Goal: Use online tool/utility: Utilize a website feature to perform a specific function

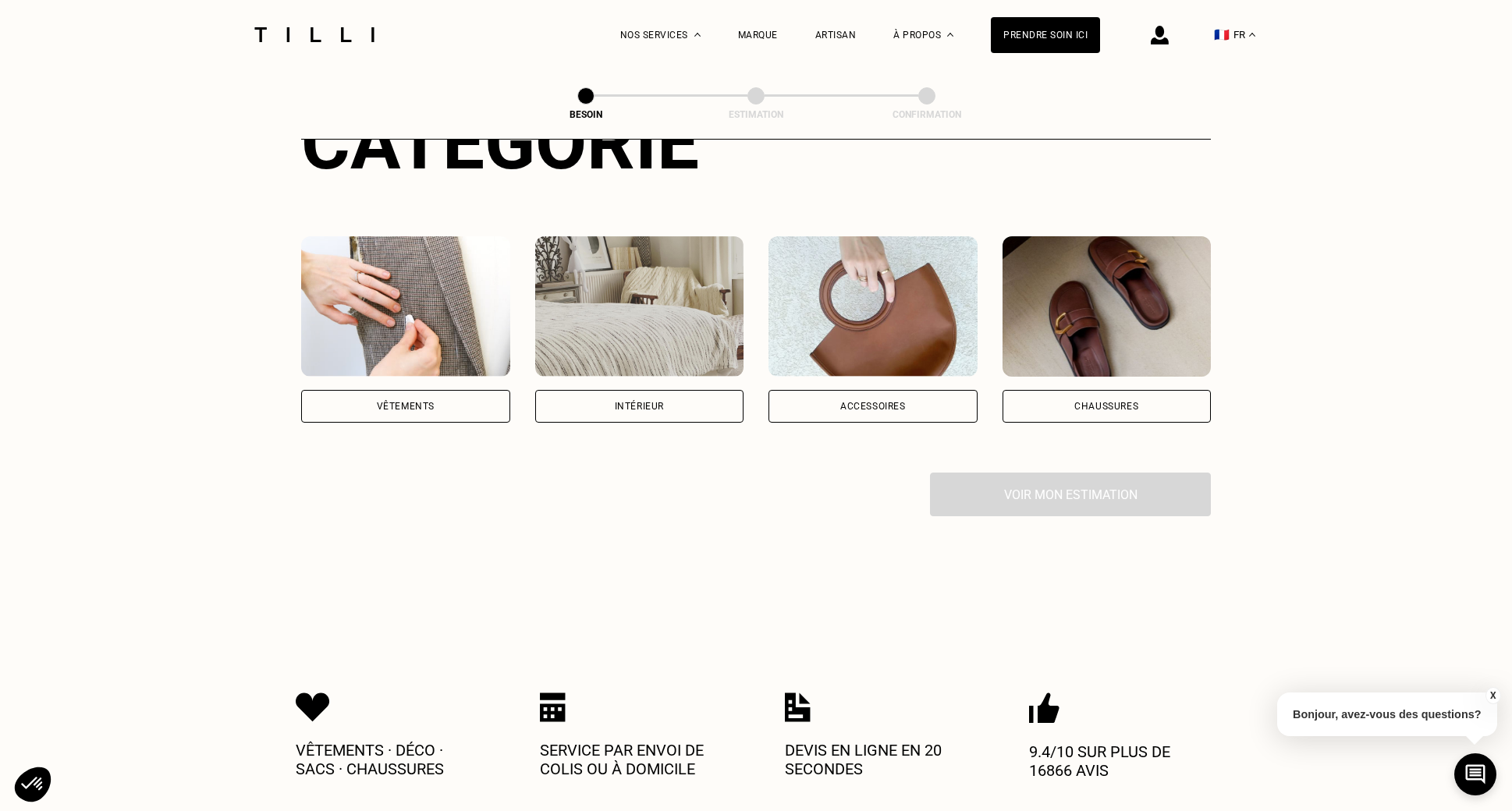
scroll to position [243, 0]
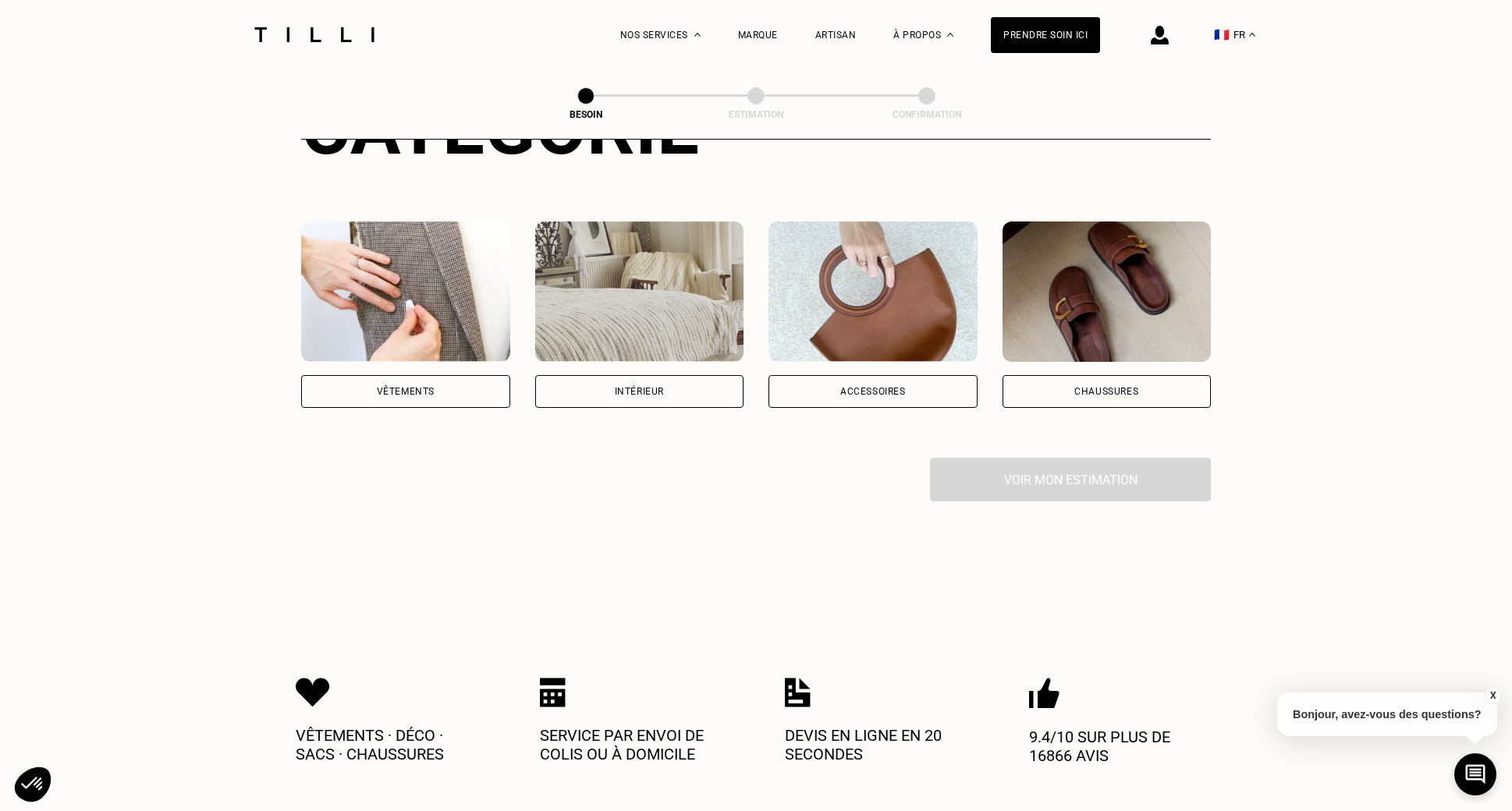
click at [639, 387] on div "Intérieur" at bounding box center [639, 391] width 50 height 9
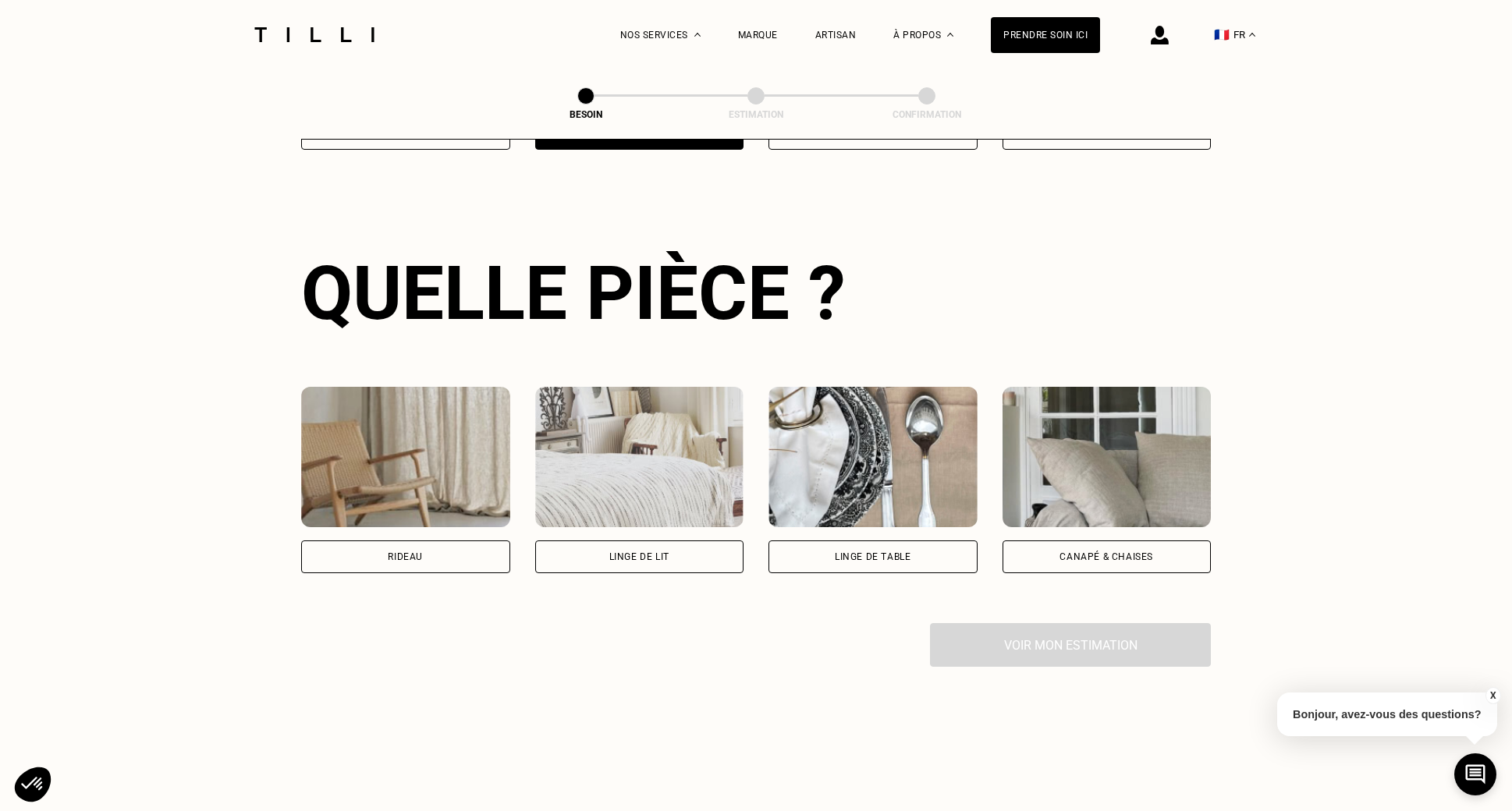
scroll to position [508, 0]
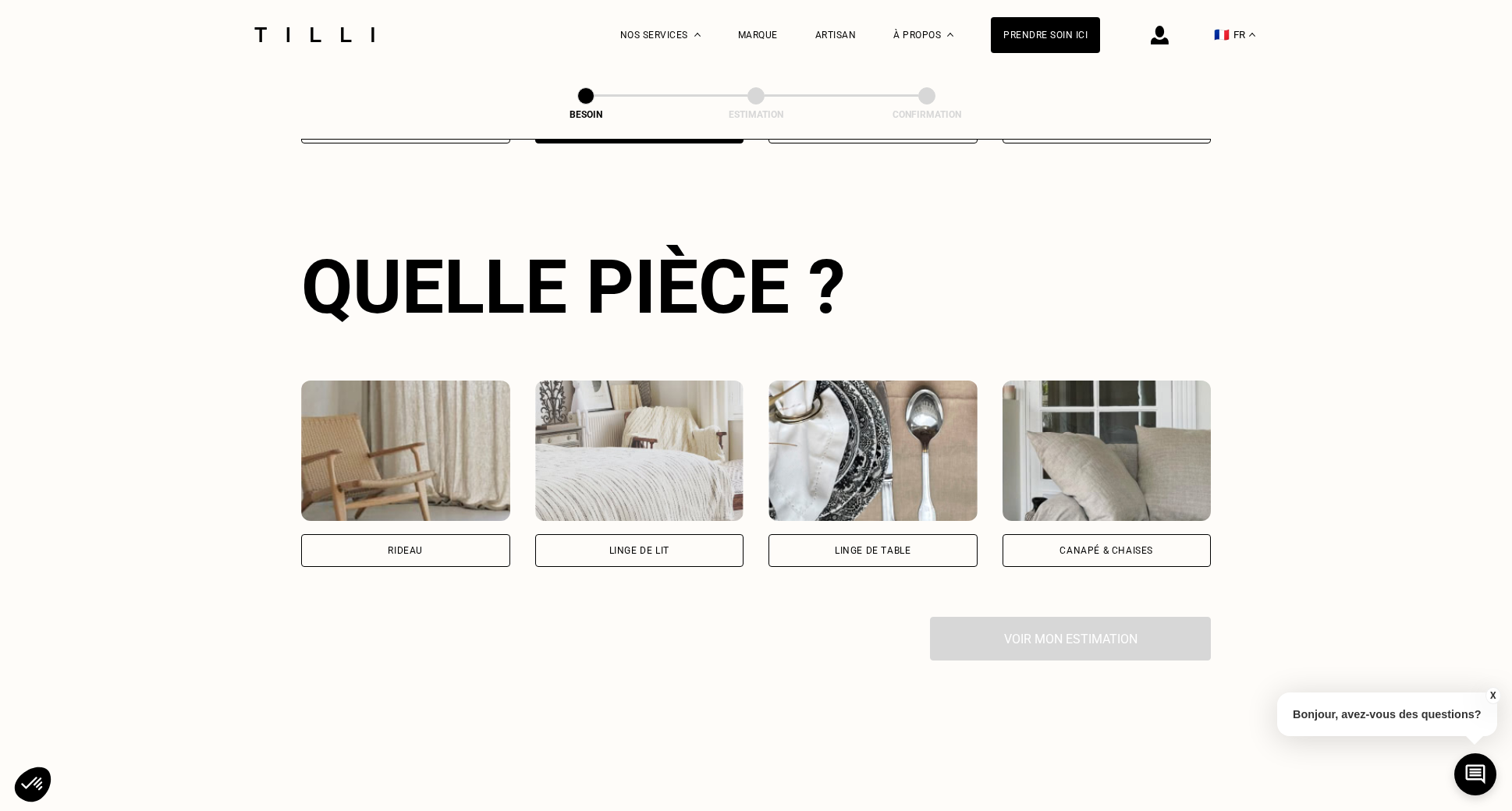
click at [450, 534] on div "Rideau" at bounding box center [405, 550] width 209 height 33
select select "FR"
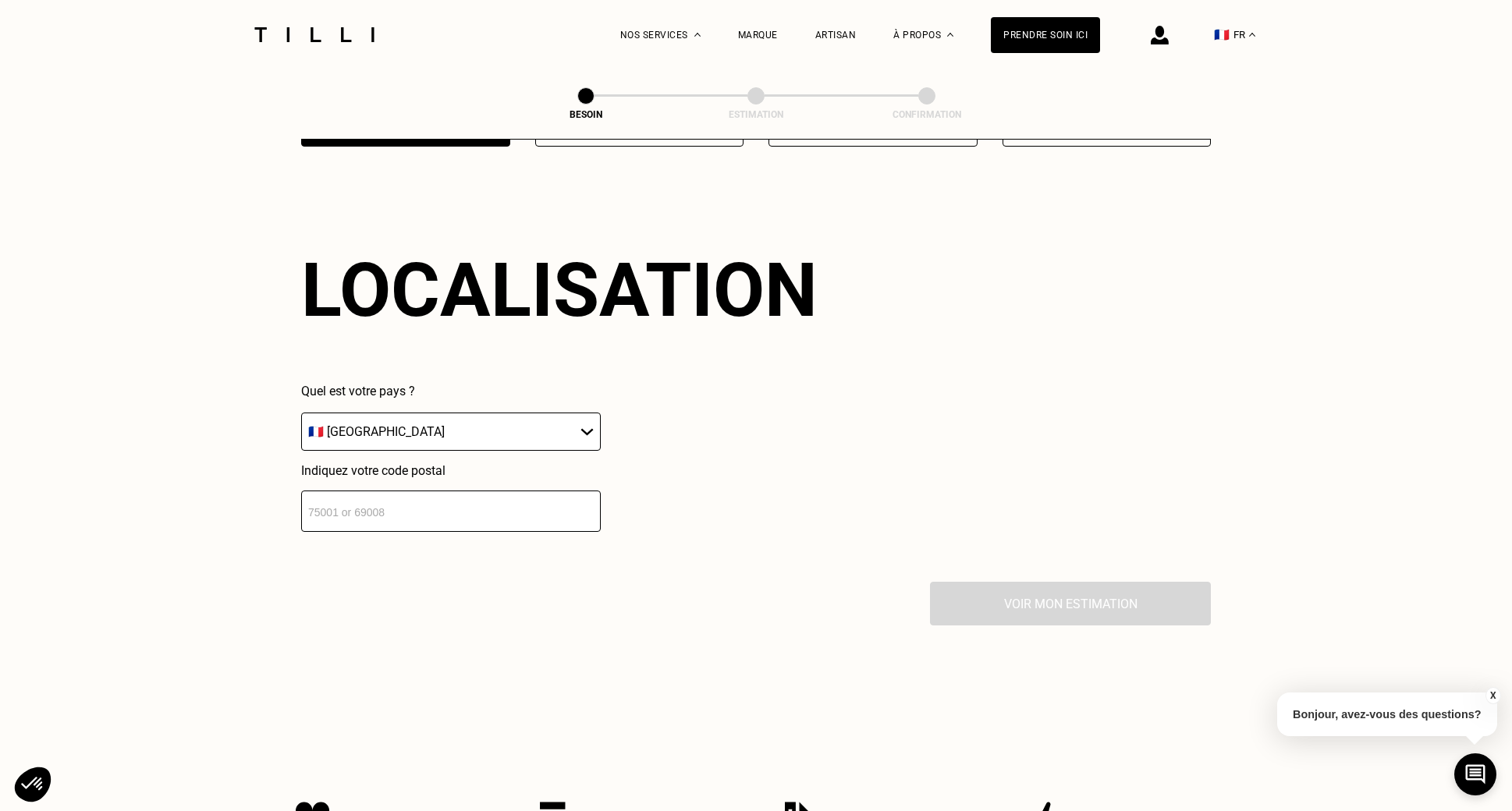
scroll to position [931, 0]
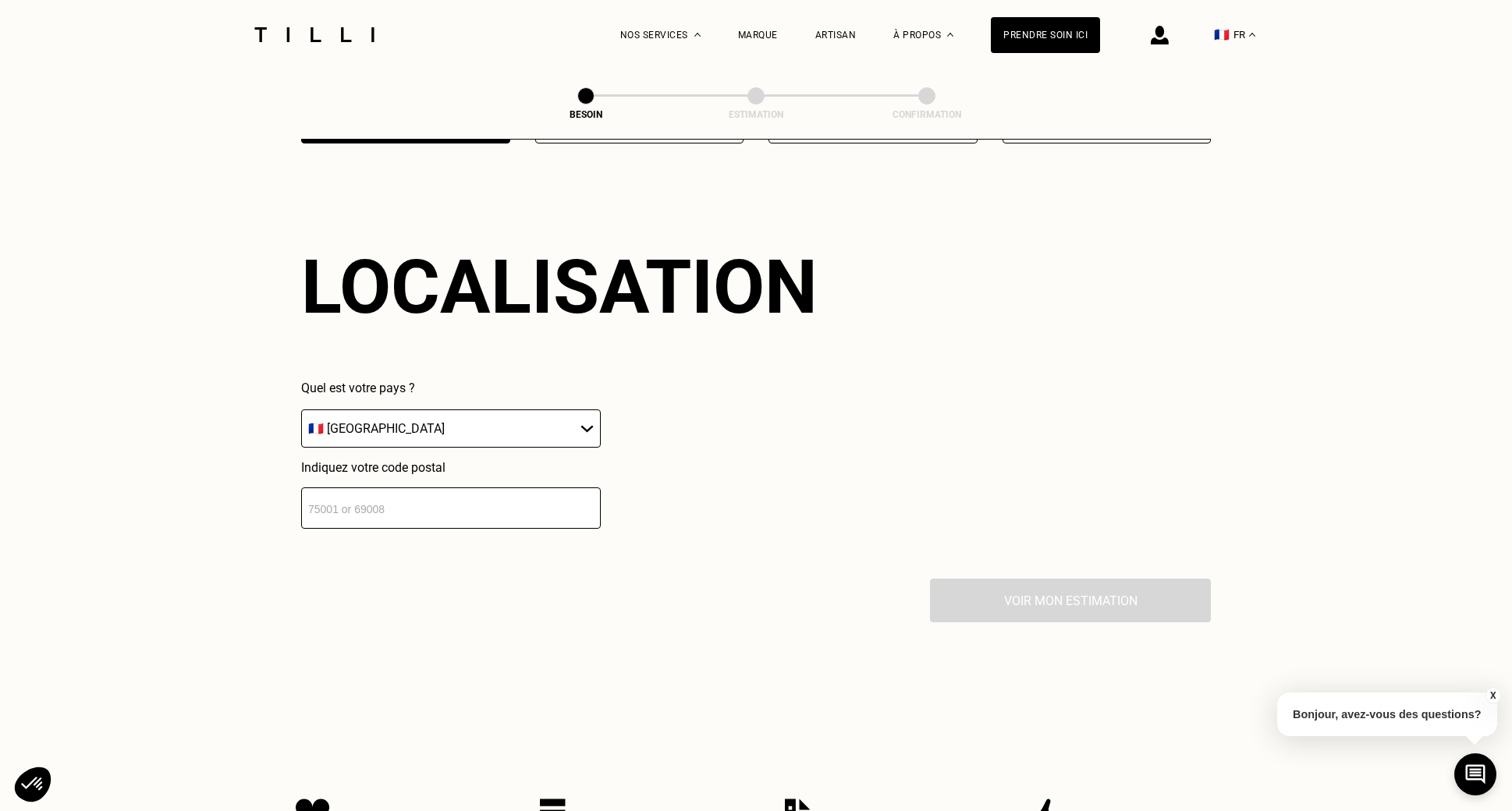
click at [507, 497] on input "number" at bounding box center [451, 508] width 300 height 42
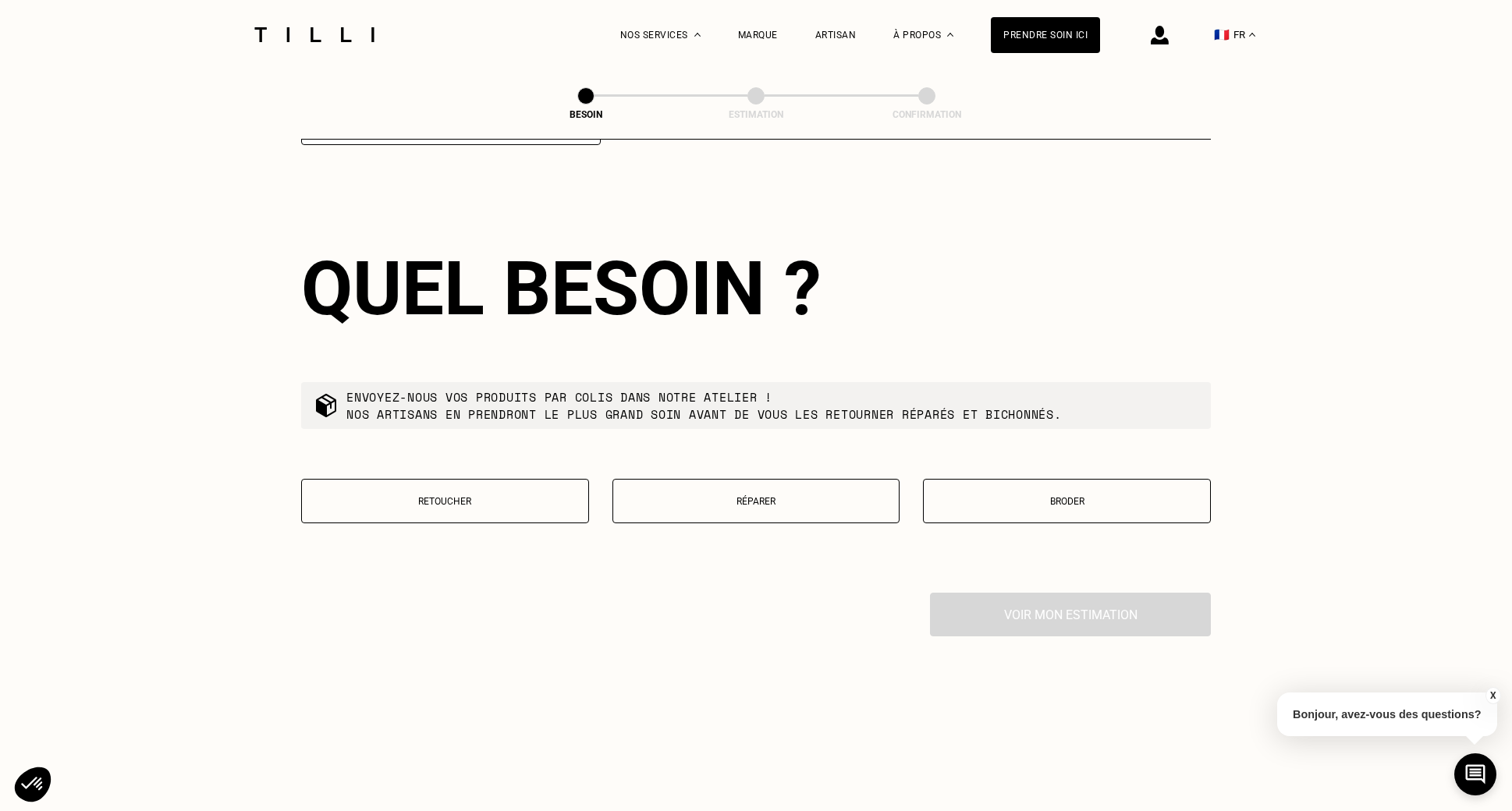
scroll to position [1317, 0]
type input "83690"
click at [491, 494] on p "Retoucher" at bounding box center [445, 499] width 271 height 11
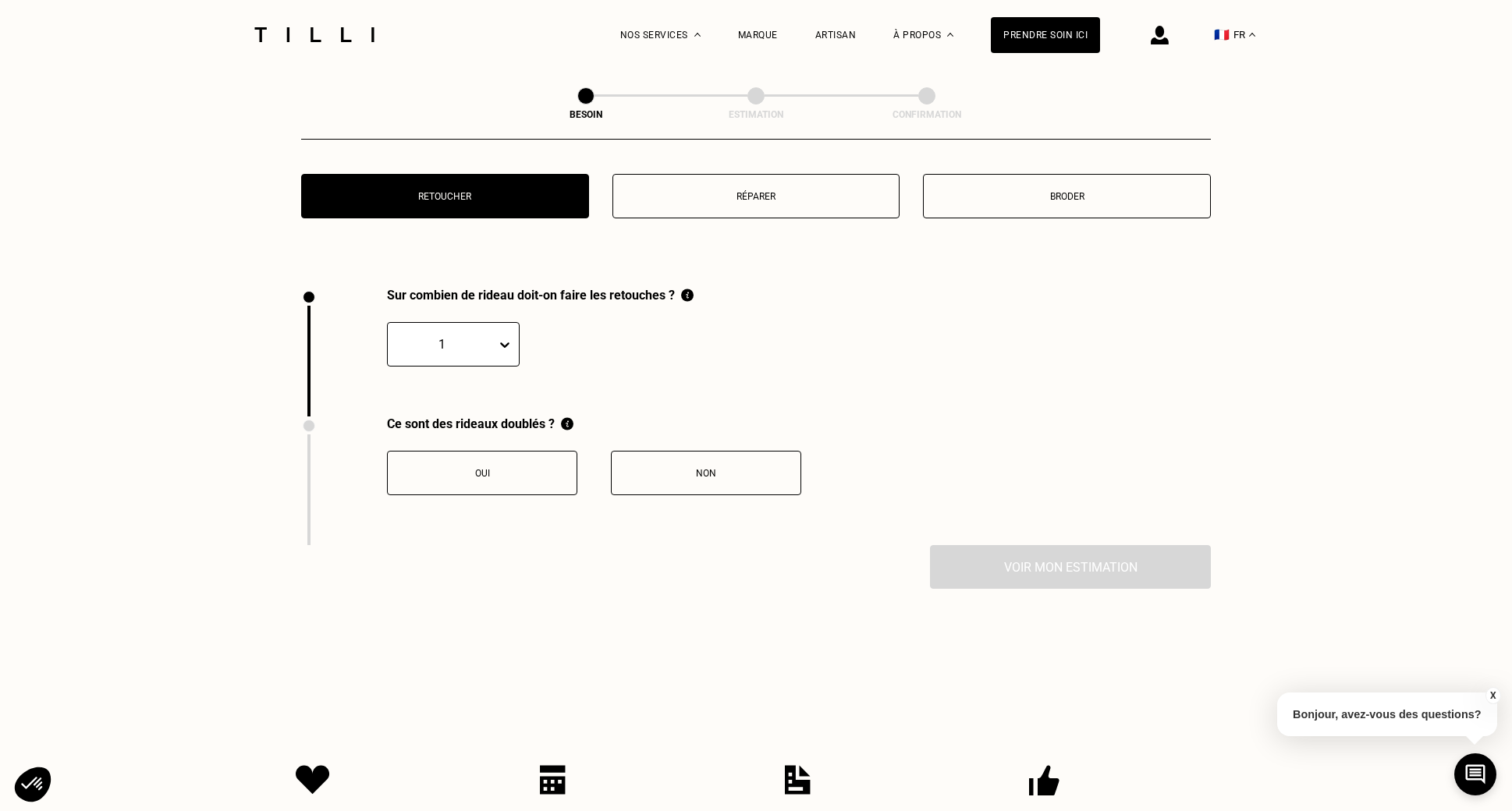
scroll to position [1620, 0]
click at [512, 332] on div at bounding box center [508, 345] width 22 height 28
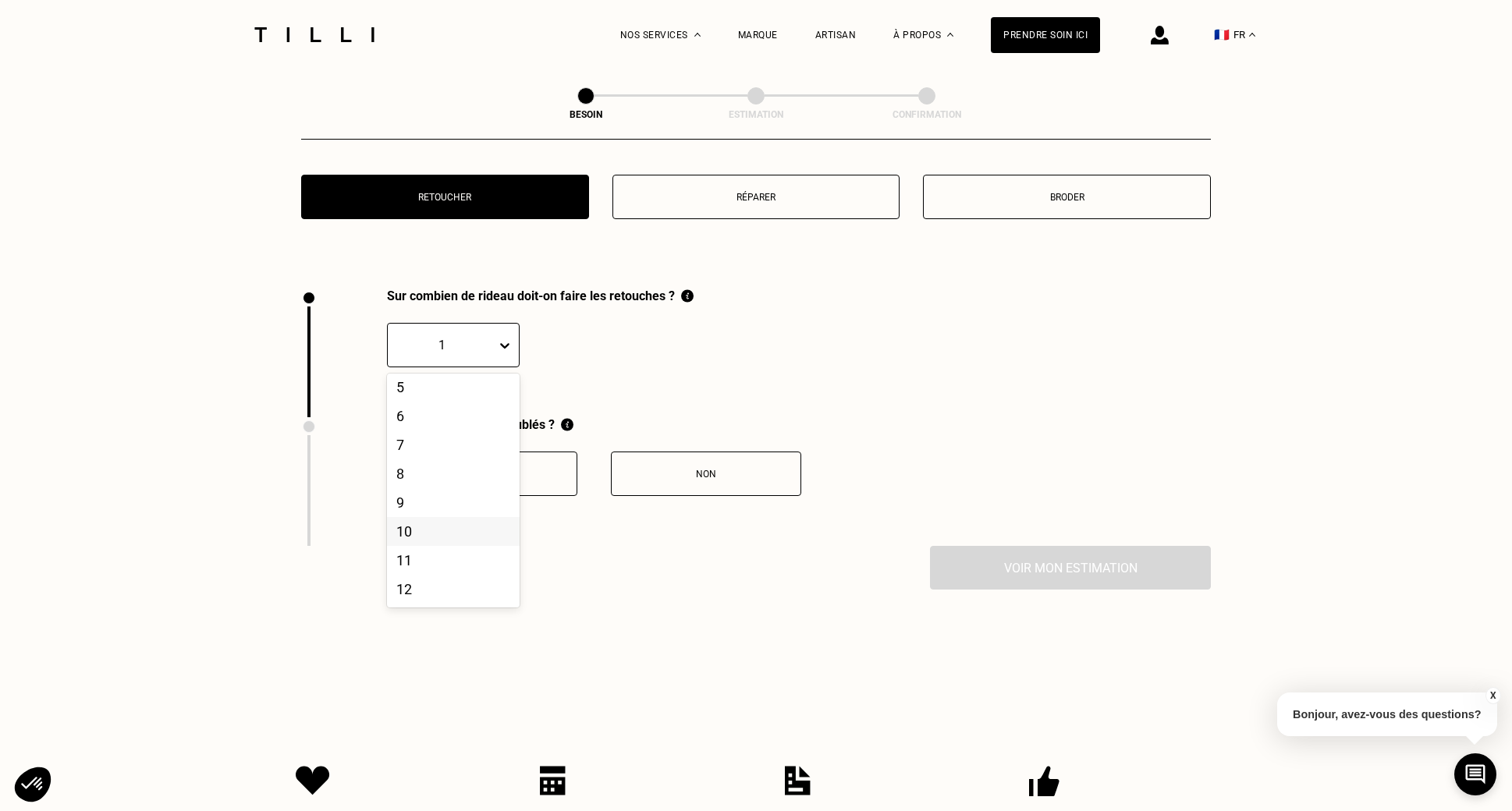
scroll to position [144, 0]
click at [453, 550] on div "12" at bounding box center [454, 564] width 133 height 29
click at [691, 469] on div "Non" at bounding box center [706, 473] width 173 height 11
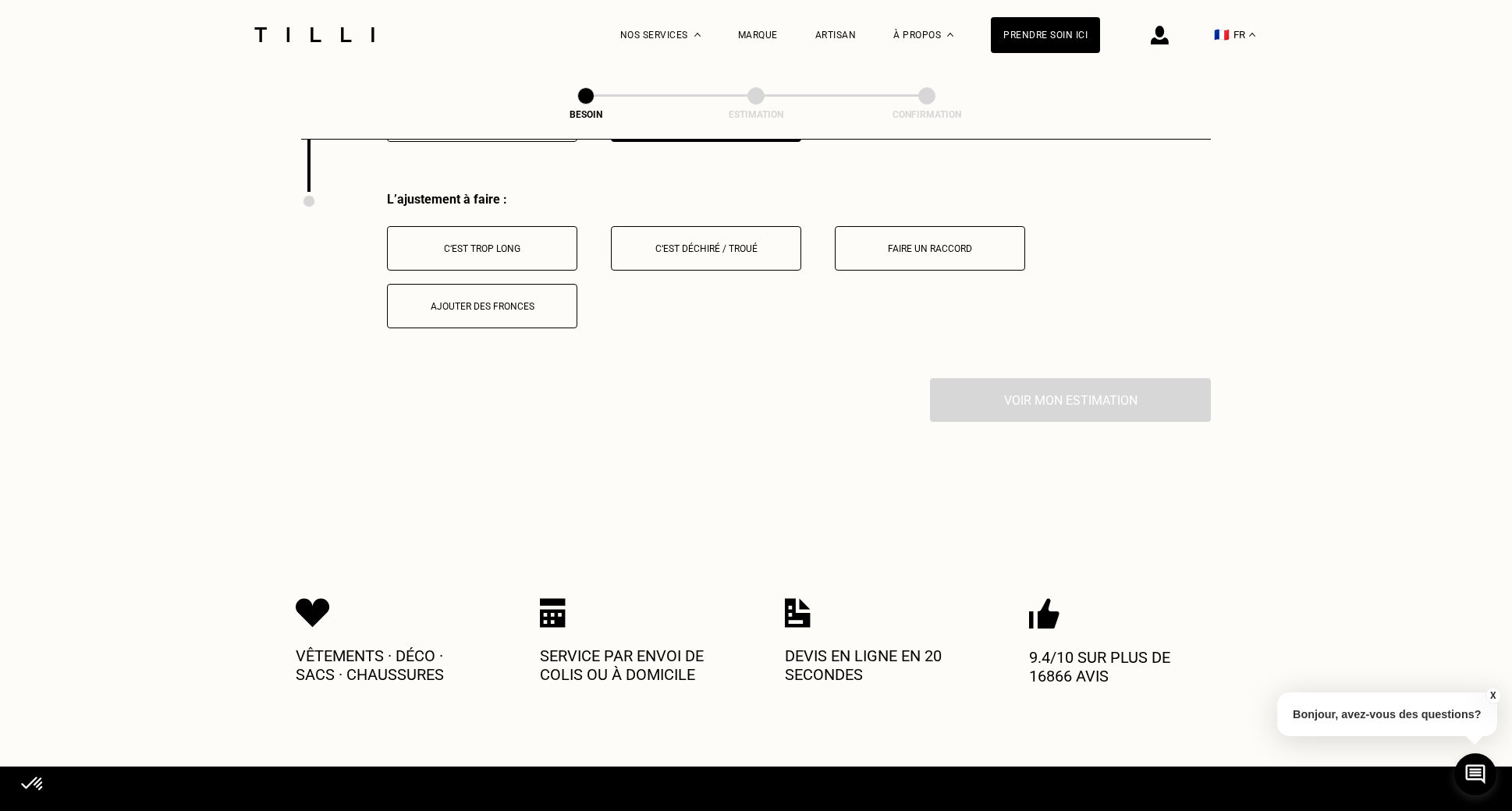
scroll to position [1975, 0]
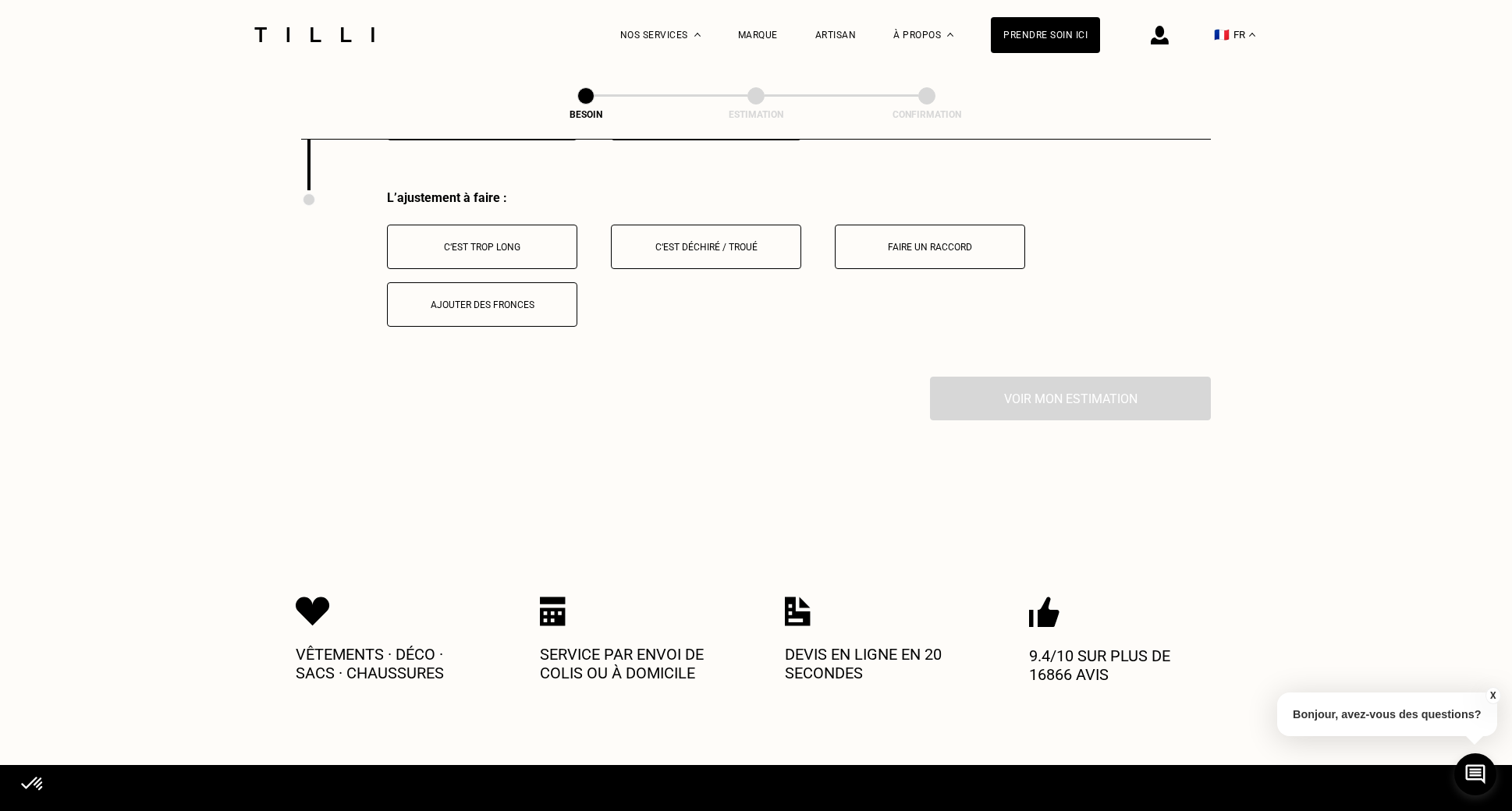
click at [502, 242] on div "C‘est trop long" at bounding box center [481, 247] width 173 height 11
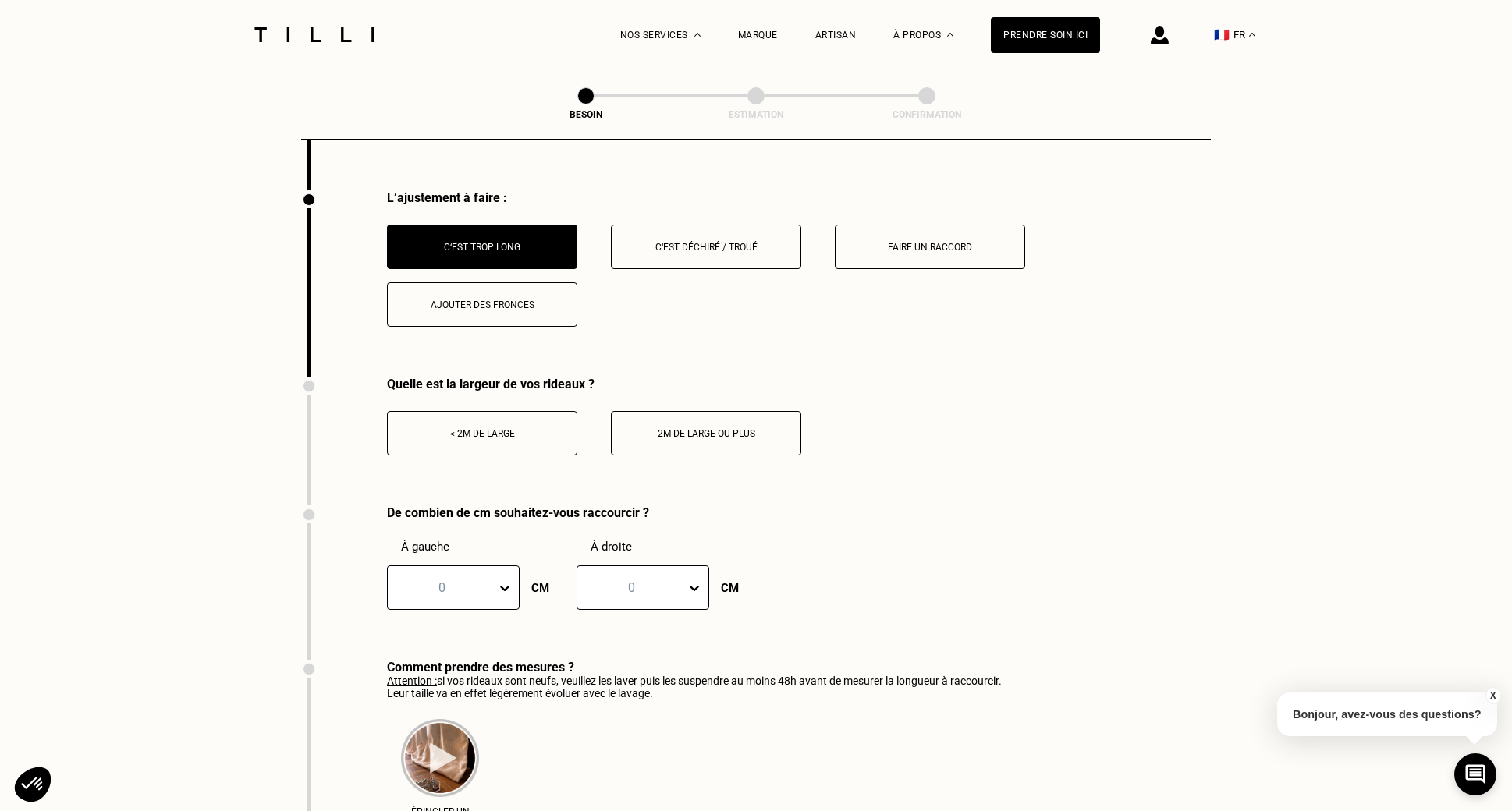
scroll to position [2090, 0]
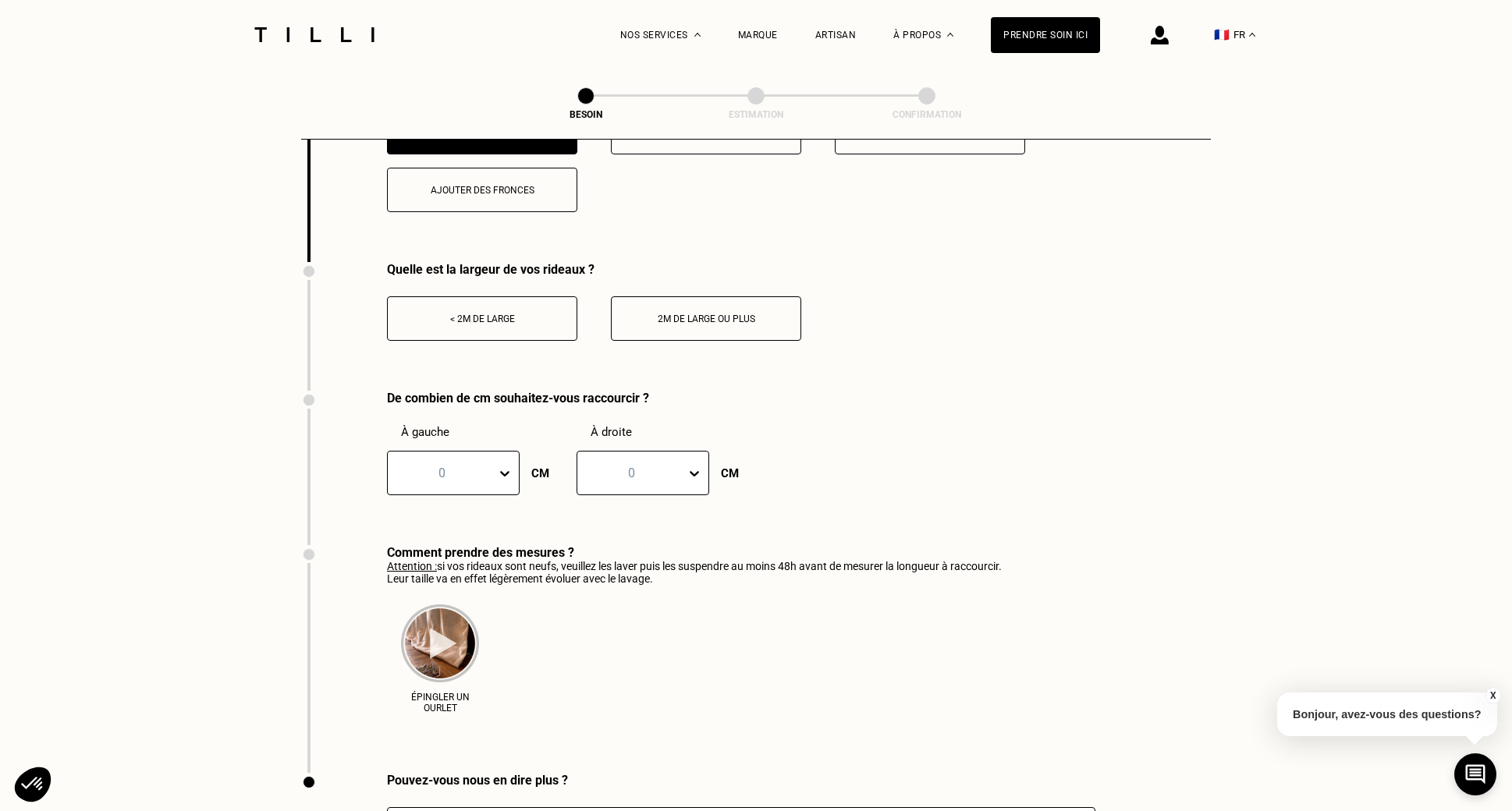
click at [687, 314] on div "2m de large ou plus" at bounding box center [706, 319] width 173 height 11
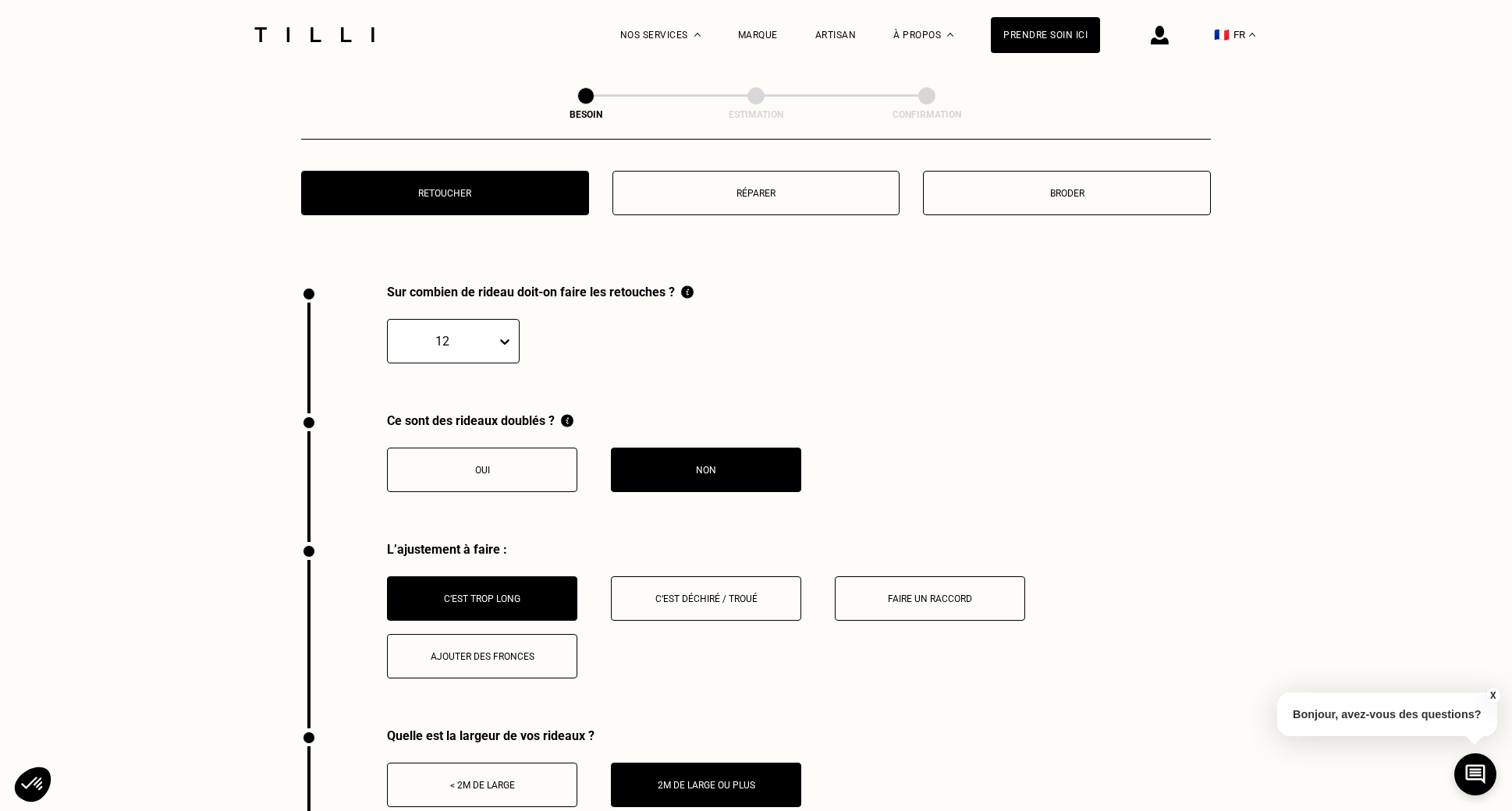
scroll to position [1602, 0]
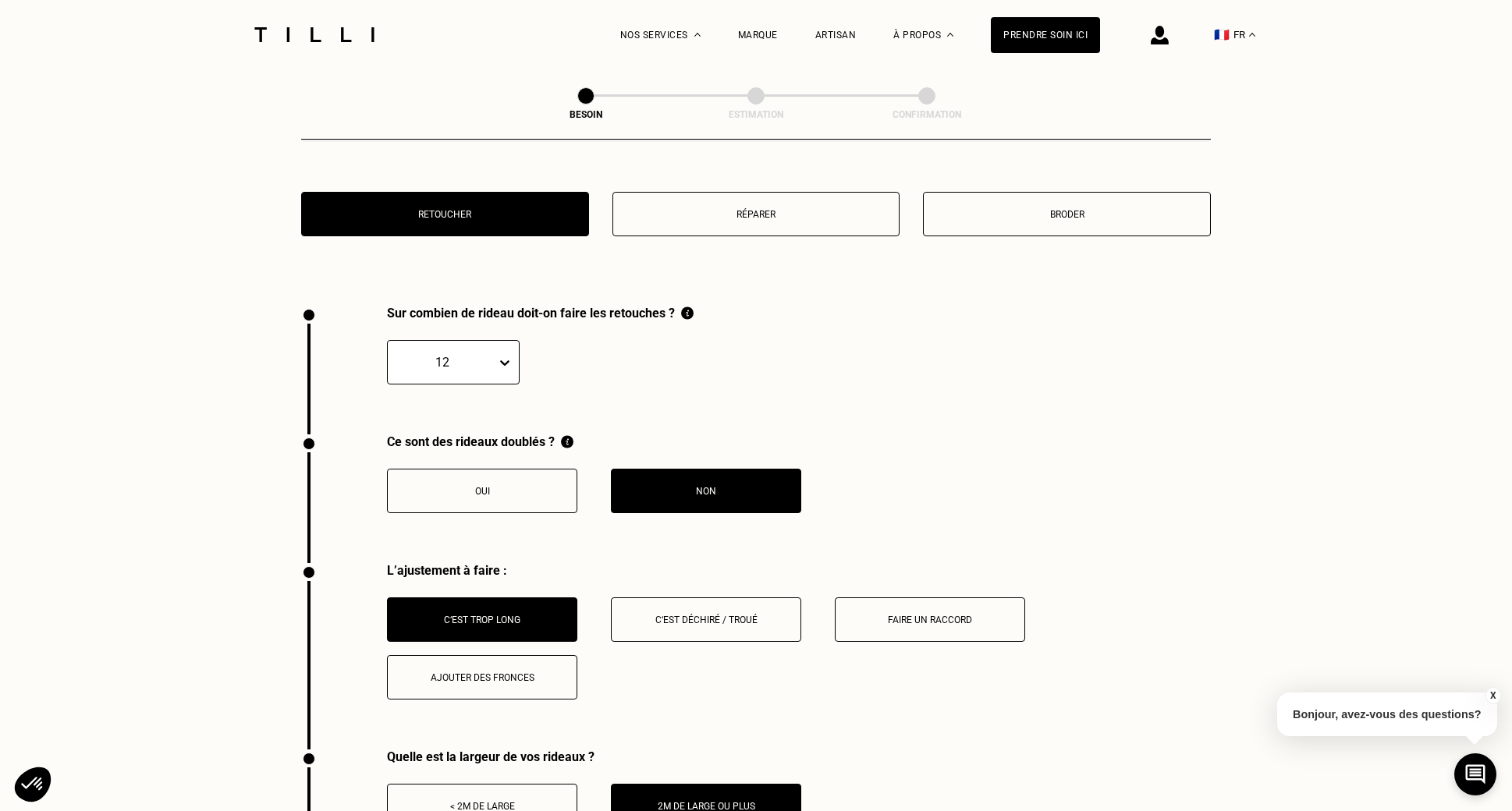
click at [1396, 711] on p "Bonjour, avez-vous des questions?" at bounding box center [1387, 715] width 220 height 44
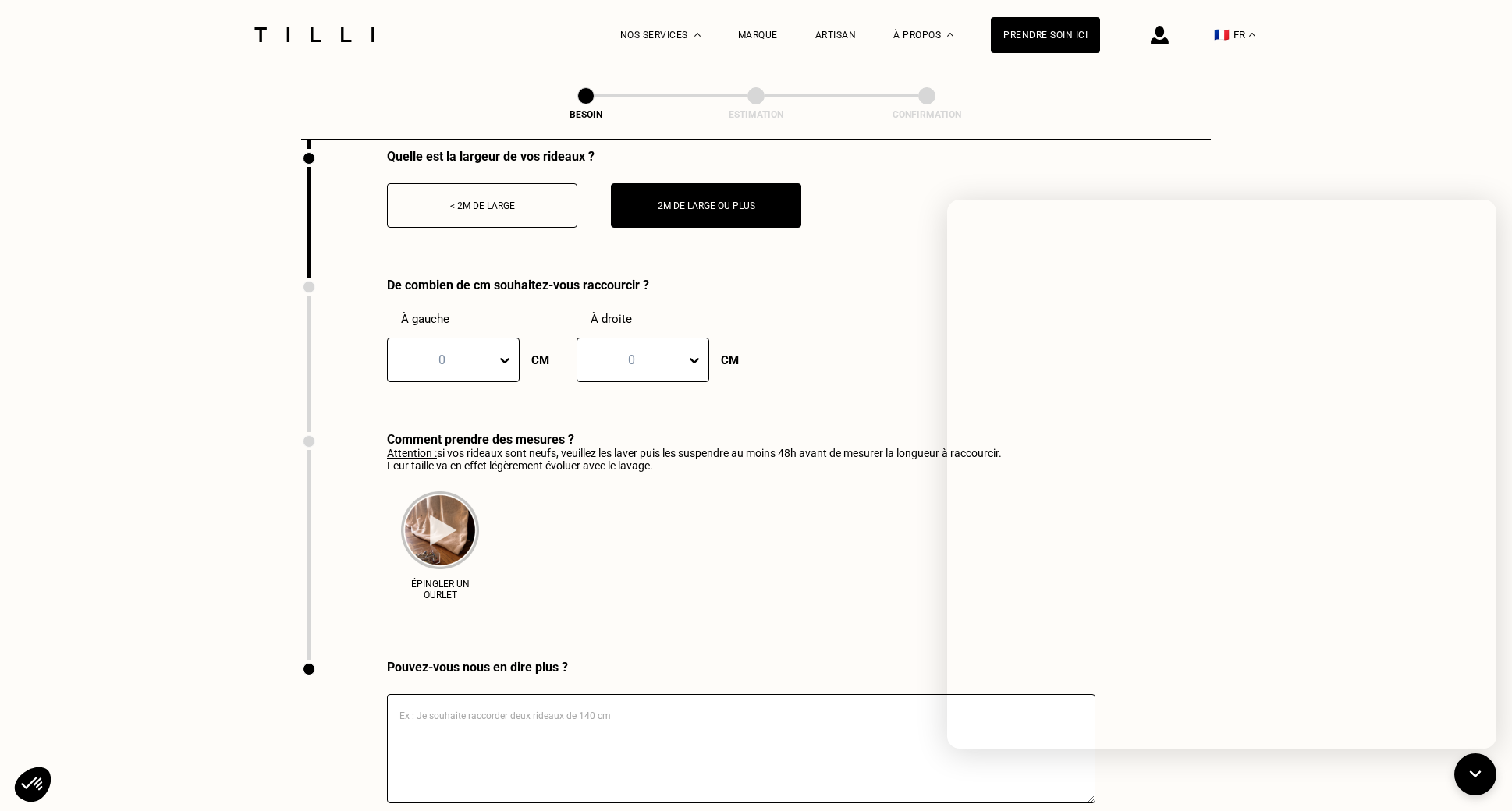
scroll to position [2209, 0]
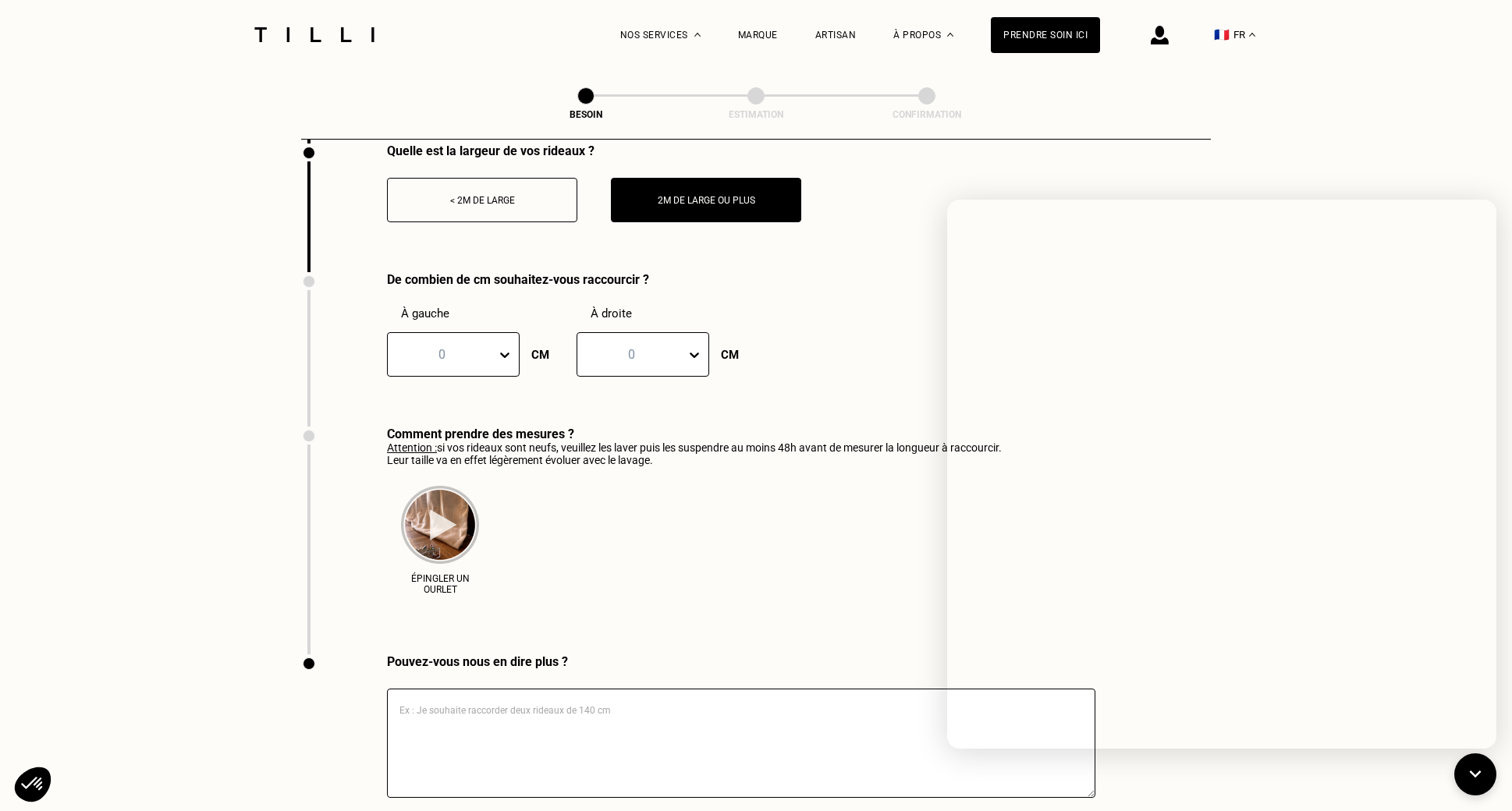
click at [507, 347] on icon at bounding box center [505, 355] width 16 height 16
click at [770, 379] on div "De combien de cm souhaitez-vous raccourcir ? À gauche 0 CM À droite 0 CM" at bounding box center [756, 349] width 909 height 155
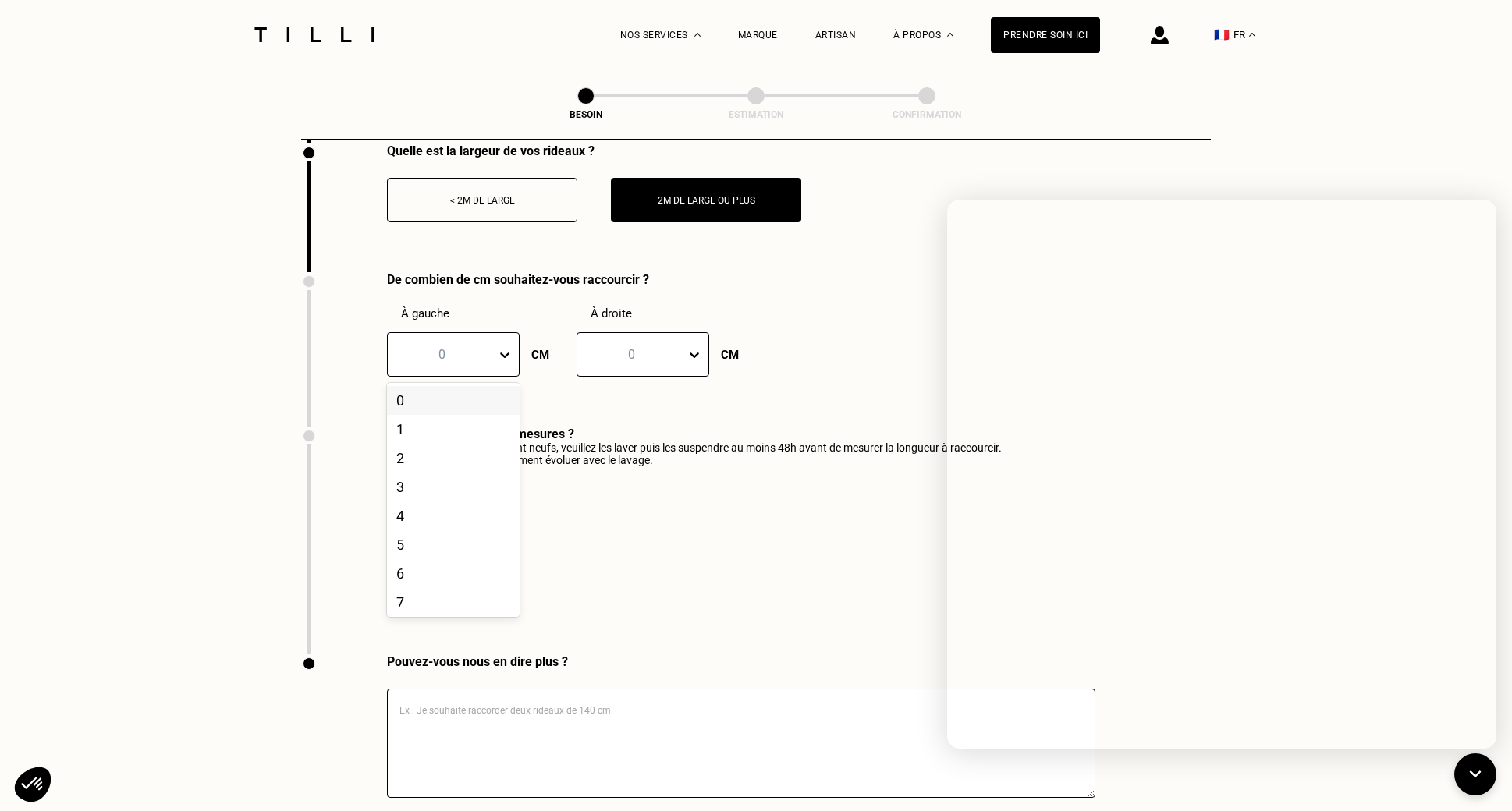
click at [505, 347] on icon at bounding box center [505, 355] width 16 height 16
click at [478, 444] on div "2" at bounding box center [454, 458] width 133 height 29
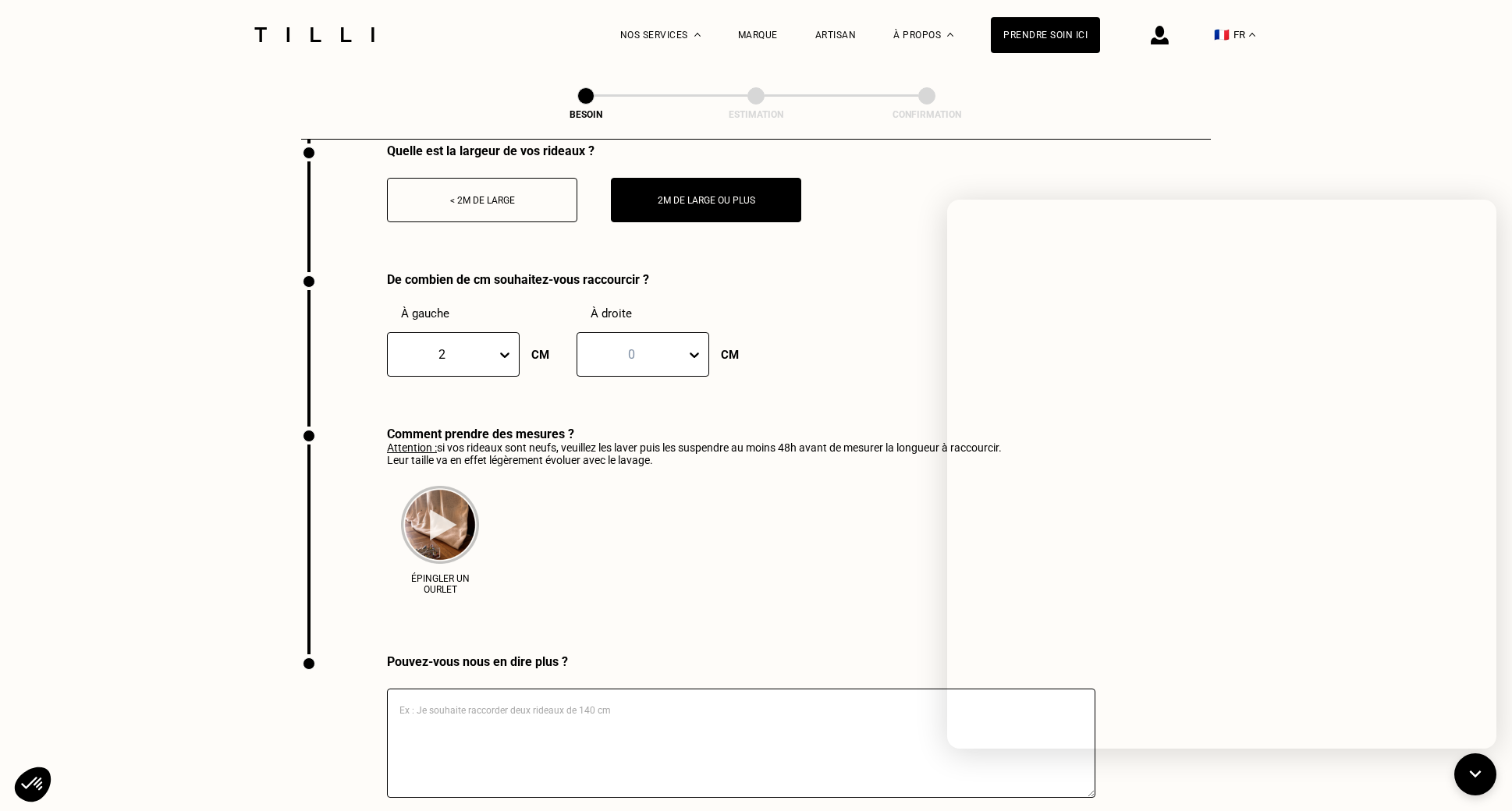
click at [676, 345] on div at bounding box center [631, 354] width 93 height 18
click at [496, 334] on div "2" at bounding box center [454, 354] width 133 height 45
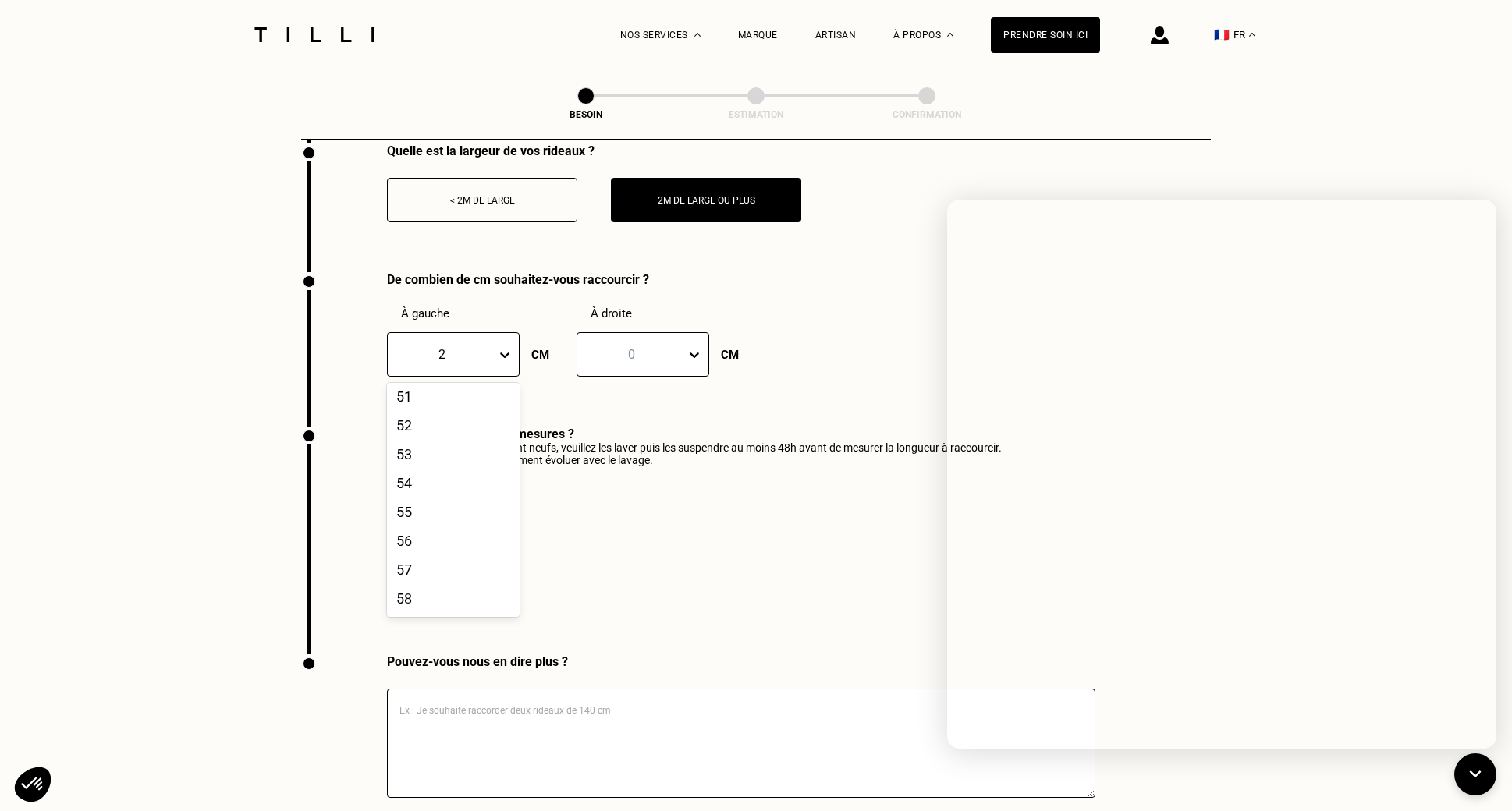
scroll to position [1481, 0]
click at [457, 345] on div at bounding box center [442, 354] width 93 height 18
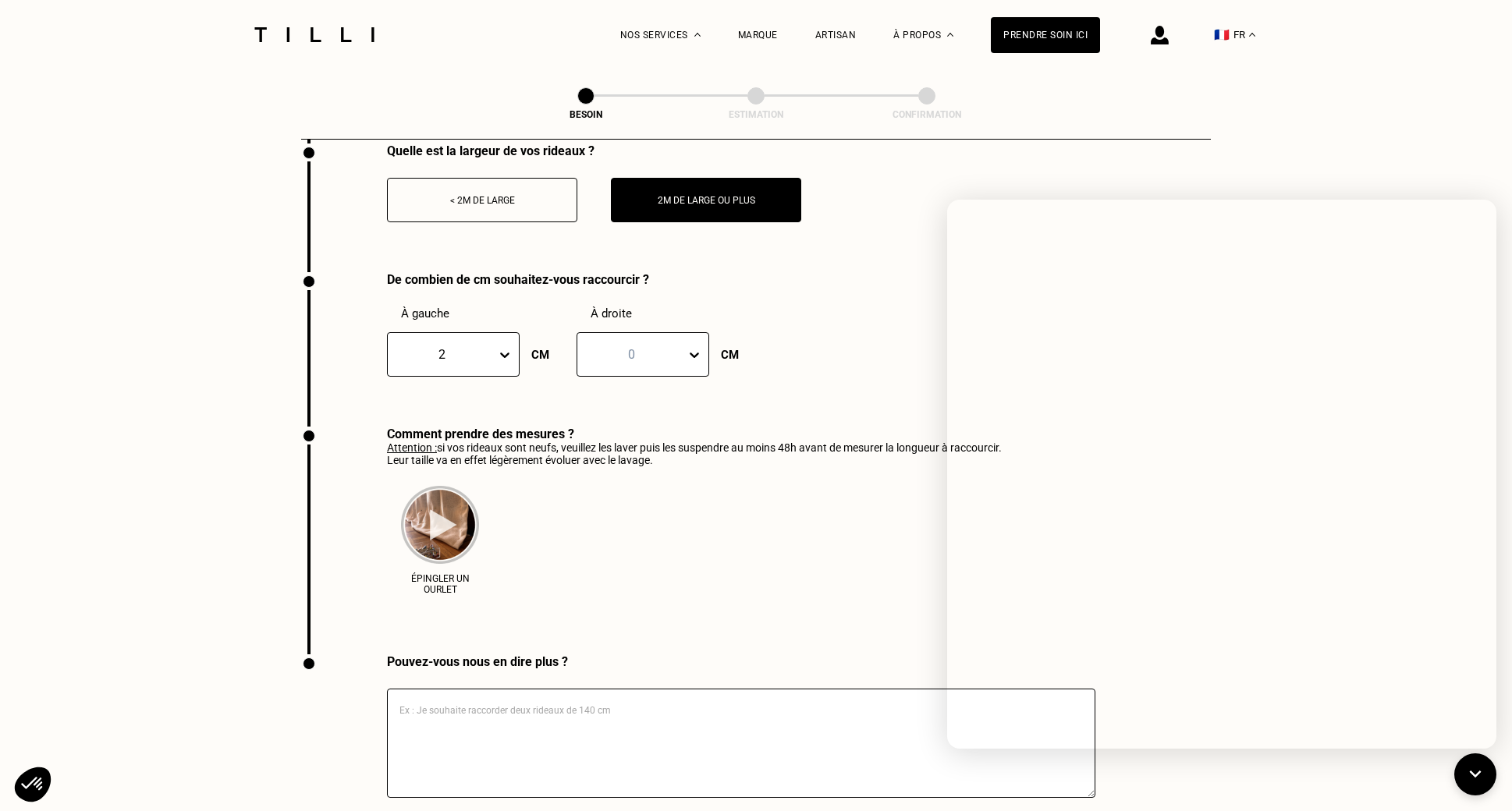
click at [457, 345] on div at bounding box center [442, 354] width 93 height 18
click at [440, 345] on div at bounding box center [442, 354] width 93 height 18
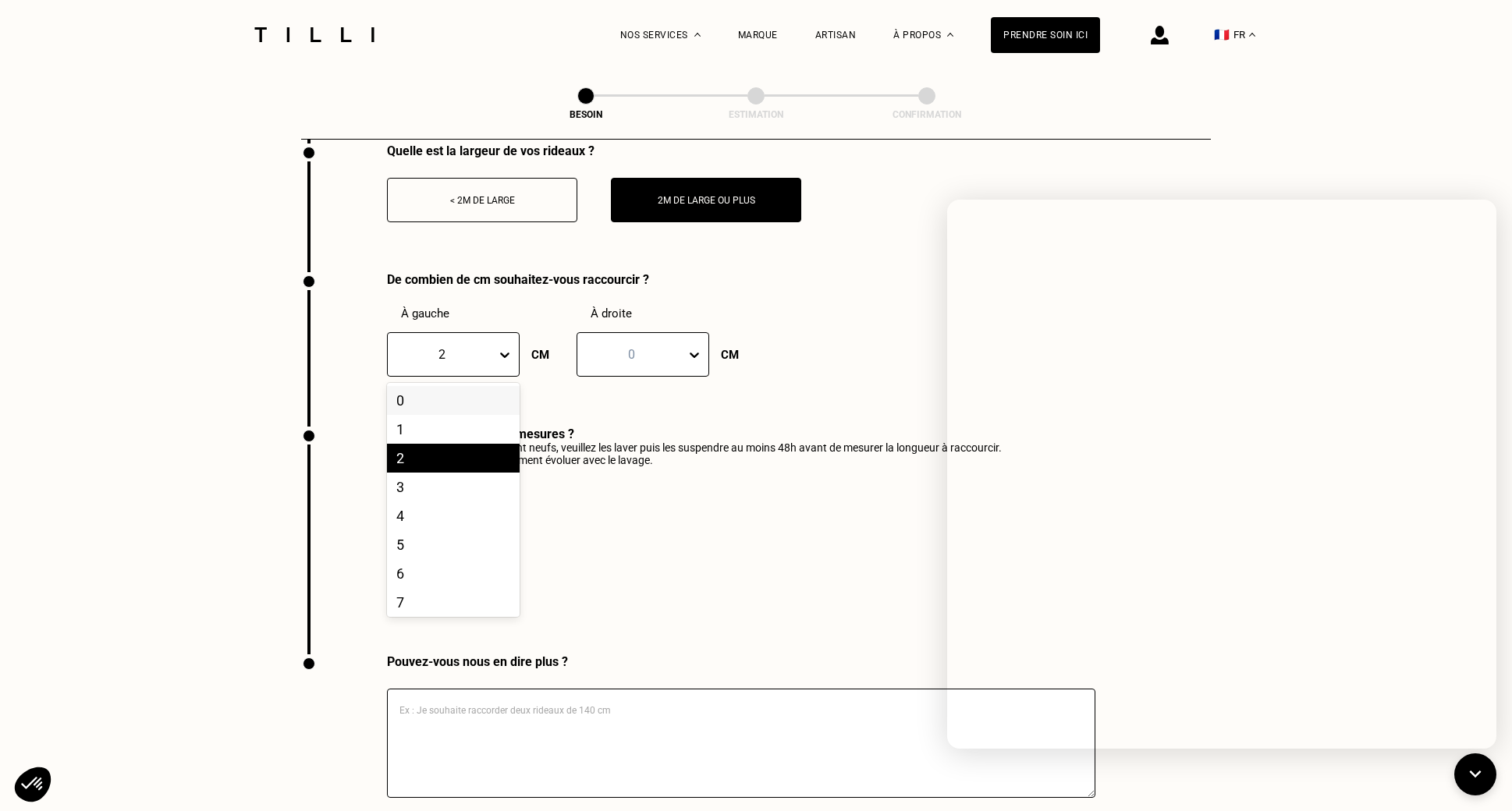
click at [440, 345] on div at bounding box center [442, 354] width 93 height 18
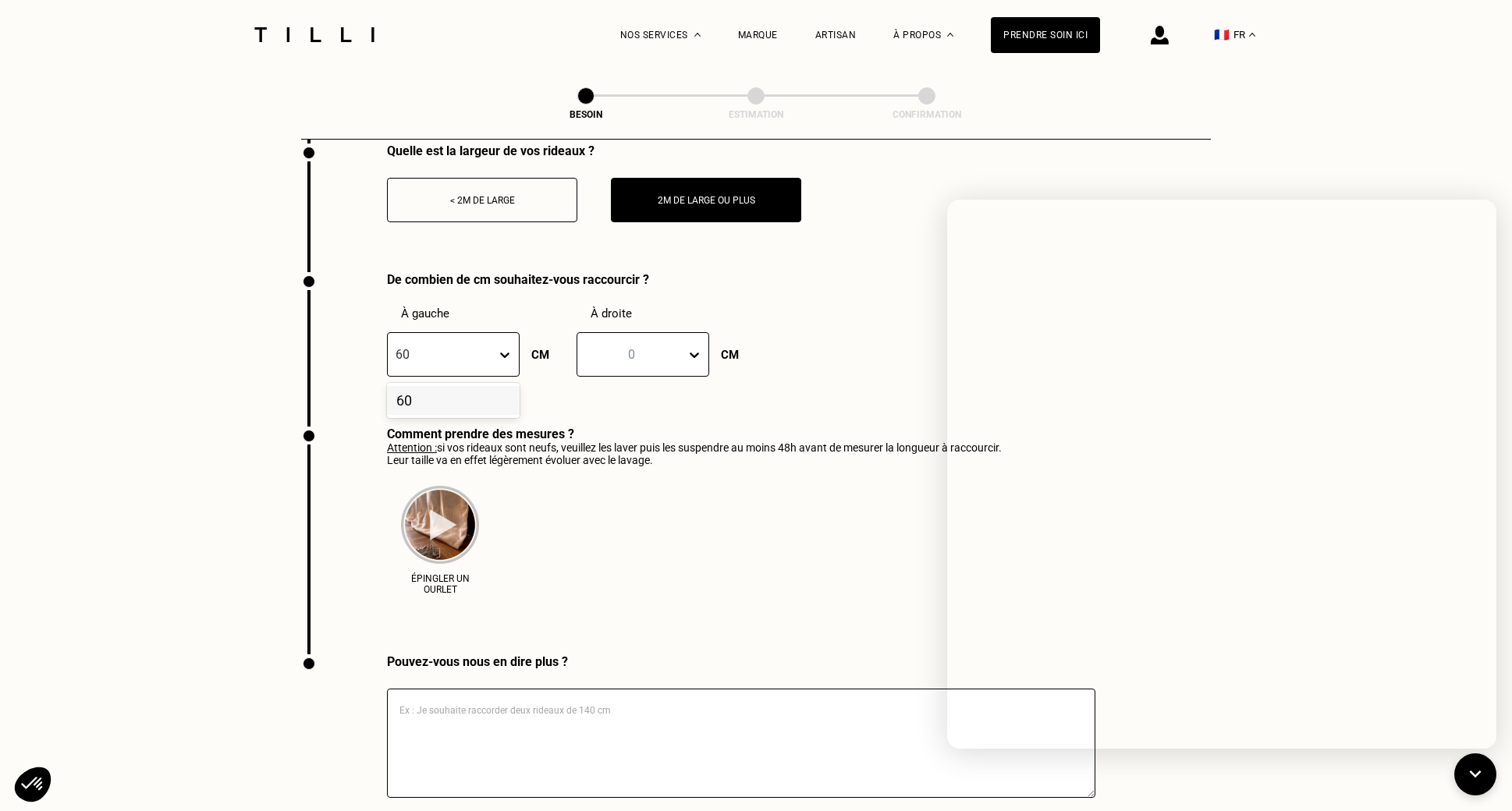
type input "60"
click at [615, 345] on div at bounding box center [631, 354] width 93 height 18
type input "60"
click at [462, 345] on div at bounding box center [442, 354] width 93 height 18
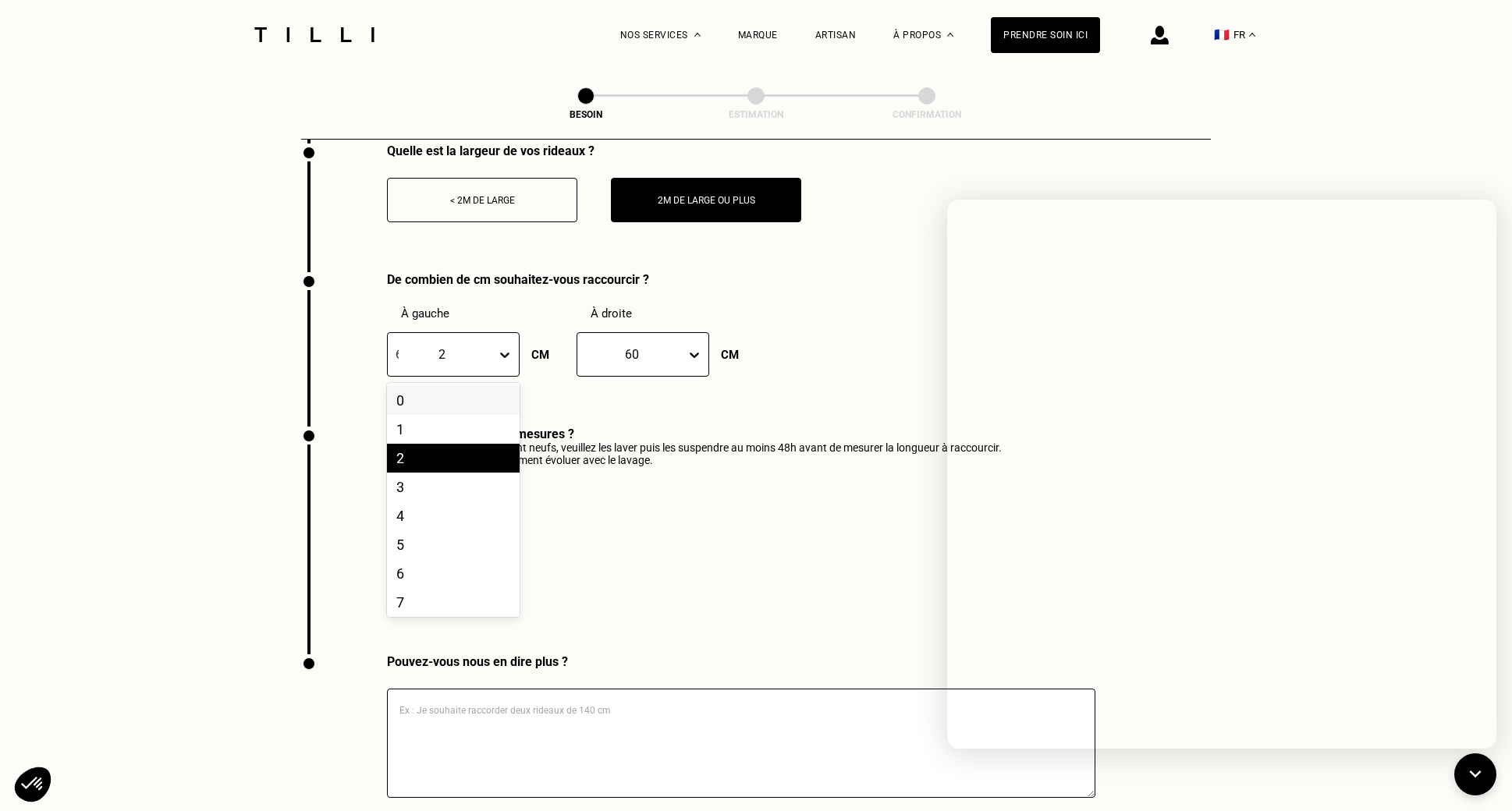
type input "60"
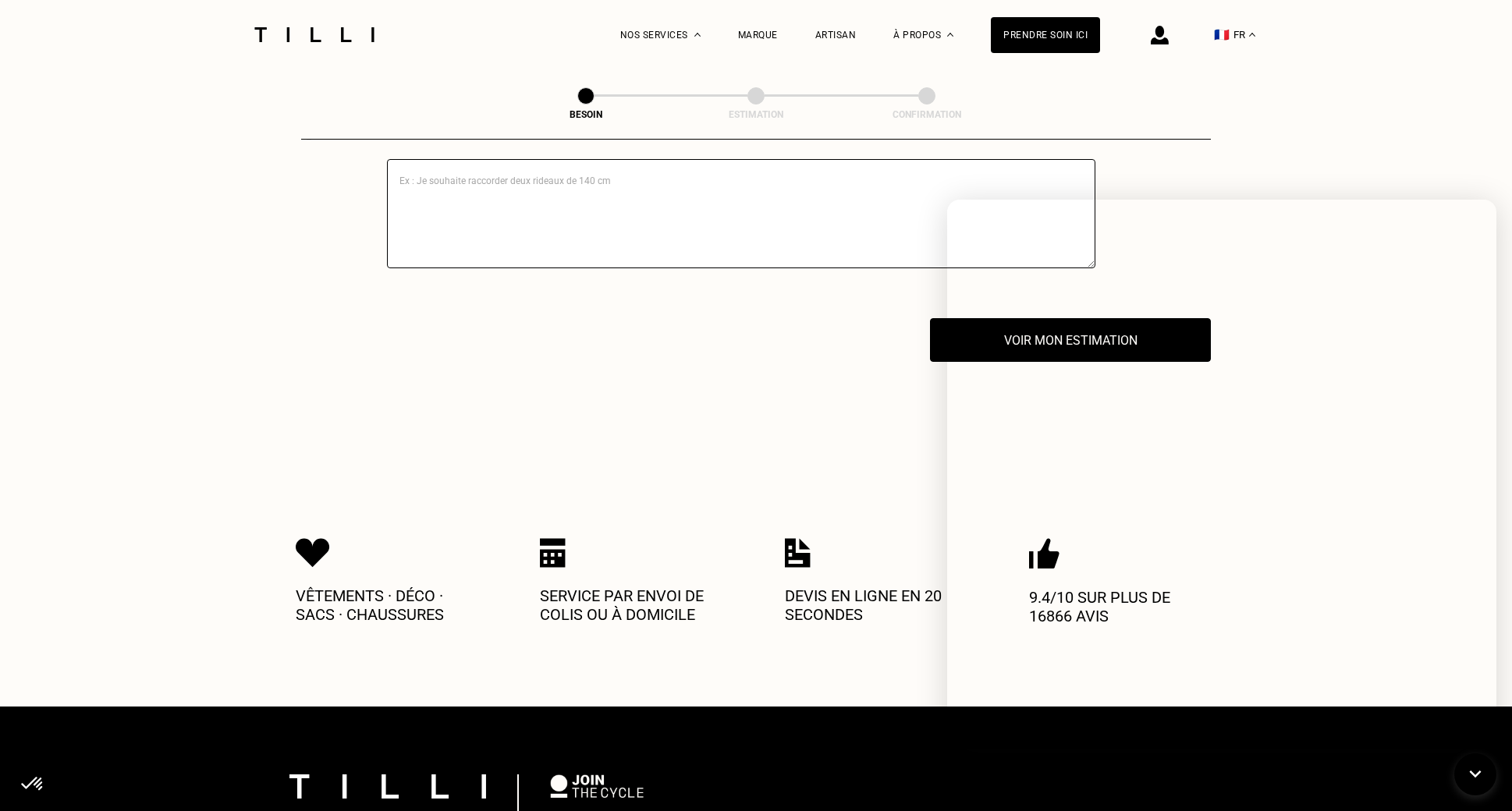
scroll to position [2744, 0]
